Goal: Information Seeking & Learning: Find contact information

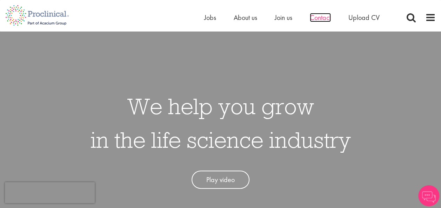
click at [314, 18] on span "Contact" at bounding box center [320, 17] width 21 height 9
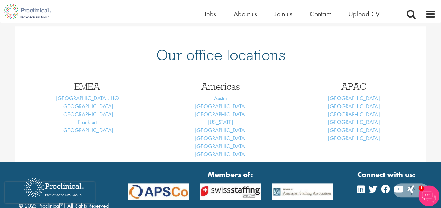
scroll to position [287, 0]
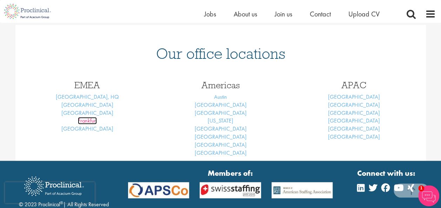
click at [82, 119] on link "Frankfurt" at bounding box center [87, 120] width 19 height 7
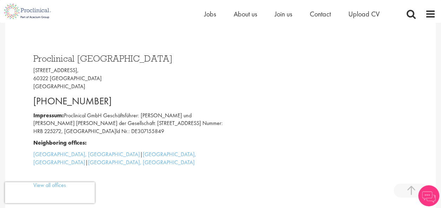
scroll to position [191, 0]
